Goal: Entertainment & Leisure: Consume media (video, audio)

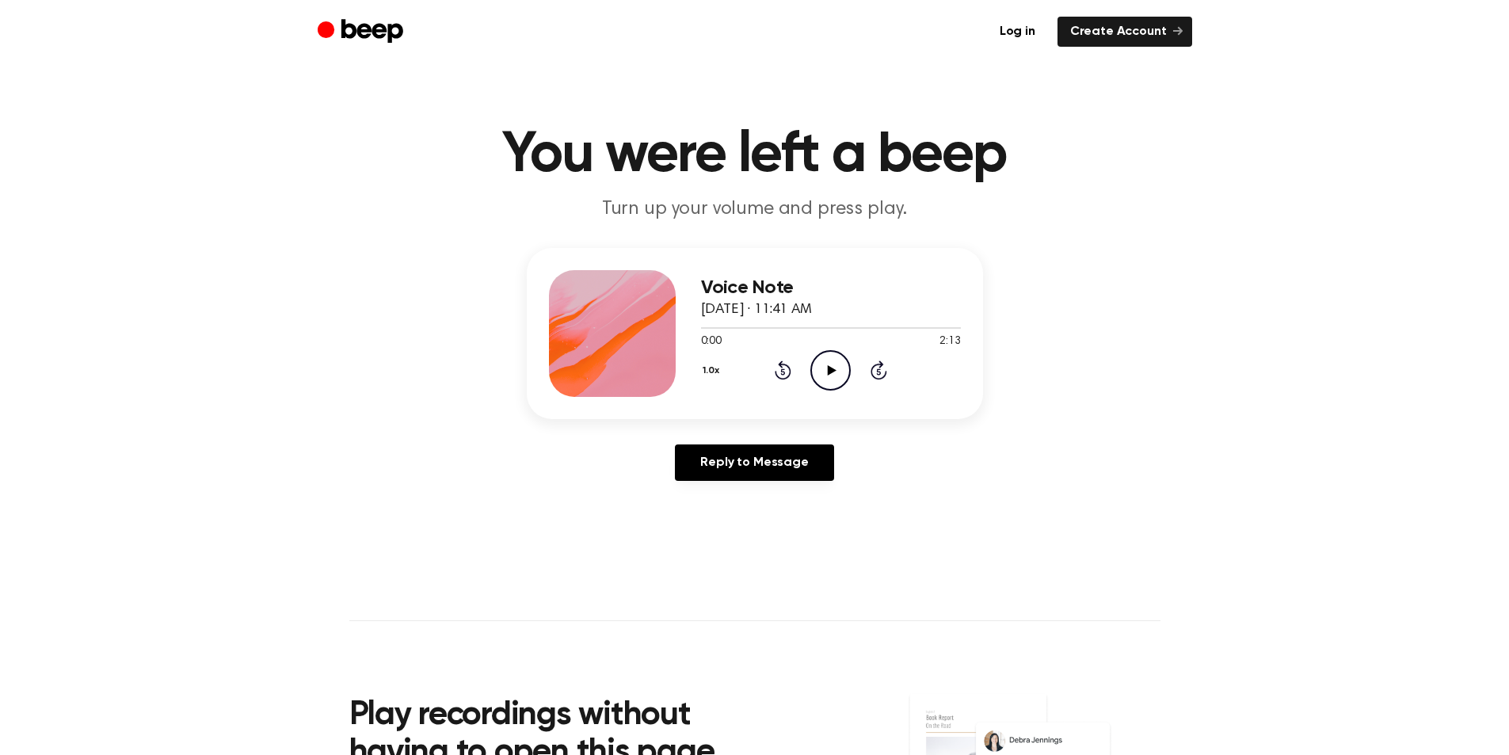
click at [827, 365] on icon "Play Audio" at bounding box center [830, 370] width 40 height 40
click at [821, 371] on icon "Play Audio" at bounding box center [830, 370] width 40 height 40
click at [833, 376] on icon "Play Audio" at bounding box center [830, 370] width 40 height 40
click at [839, 368] on icon "Play Audio" at bounding box center [830, 370] width 40 height 40
click at [829, 369] on icon at bounding box center [832, 370] width 9 height 10
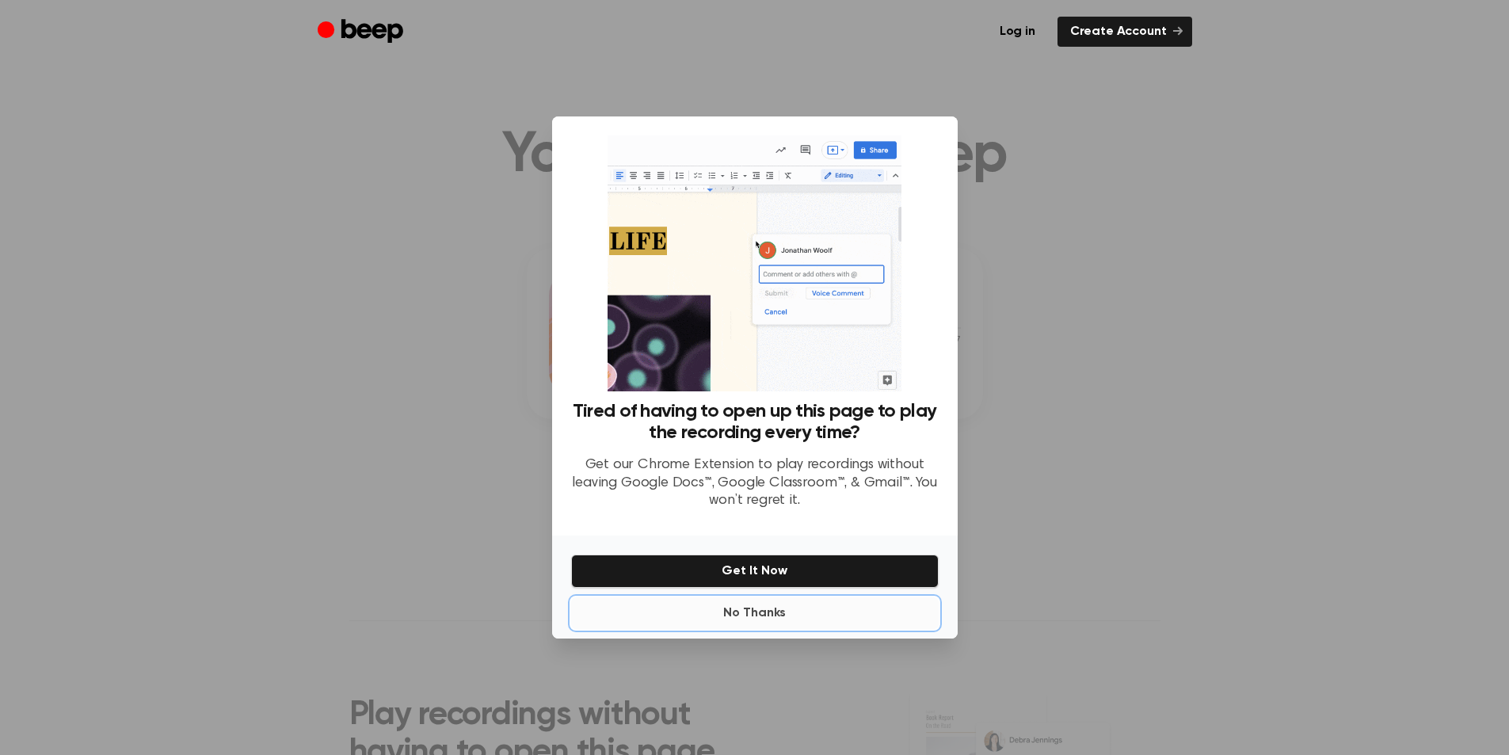
click at [767, 614] on button "No Thanks" at bounding box center [754, 613] width 367 height 32
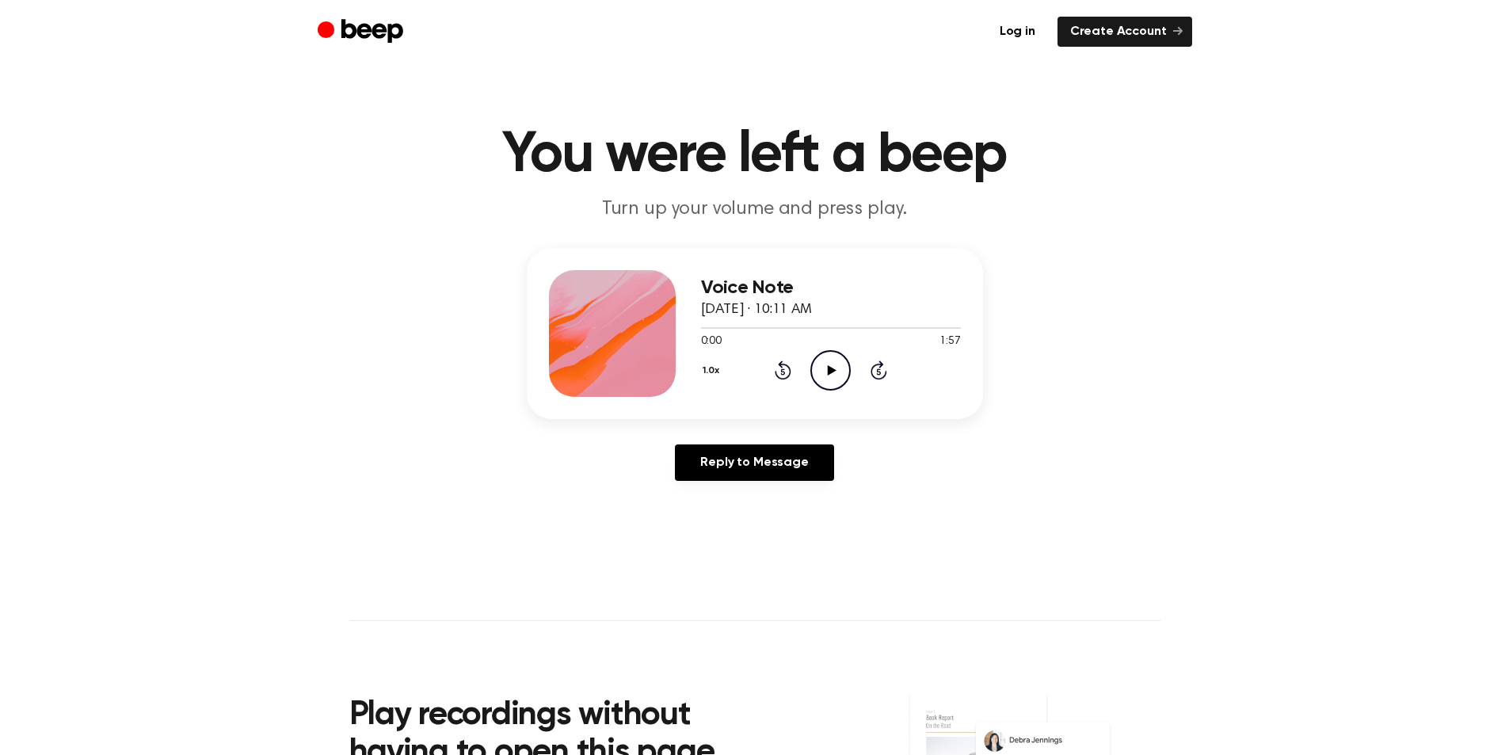
click at [828, 377] on icon "Play Audio" at bounding box center [830, 370] width 40 height 40
click at [831, 373] on icon "Play Audio" at bounding box center [830, 370] width 40 height 40
drag, startPoint x: 834, startPoint y: 367, endPoint x: 781, endPoint y: 293, distance: 90.8
click at [833, 367] on icon "Play Audio" at bounding box center [830, 370] width 40 height 40
